Goal: Information Seeking & Learning: Learn about a topic

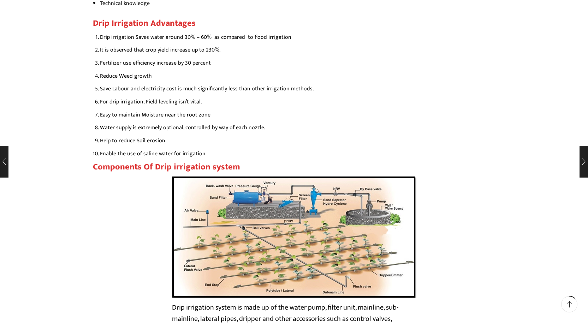
scroll to position [1094, 0]
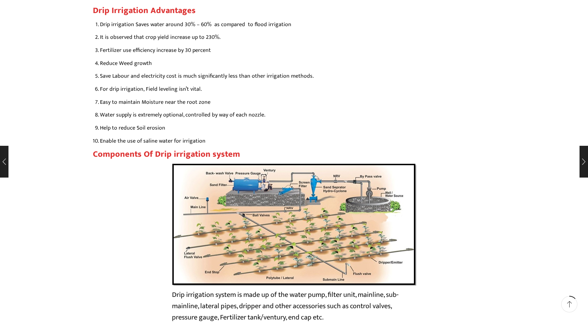
click at [279, 226] on img at bounding box center [294, 224] width 244 height 122
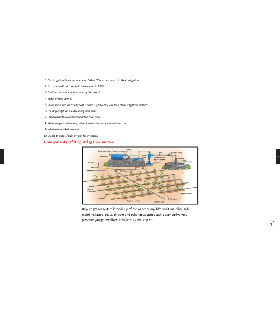
scroll to position [1321, 0]
